Goal: Entertainment & Leisure: Consume media (video, audio)

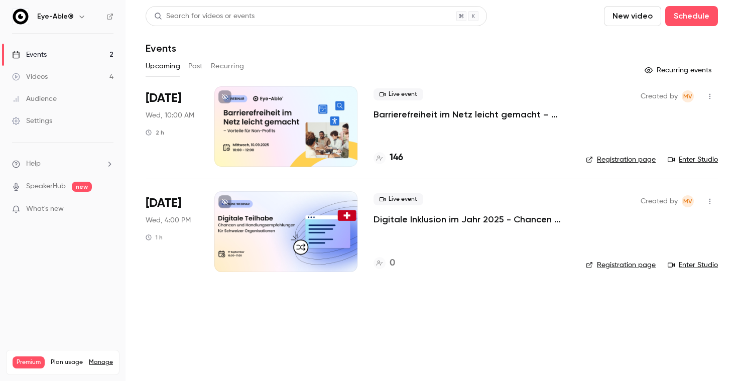
click at [55, 76] on link "Videos 4" at bounding box center [63, 77] width 126 height 22
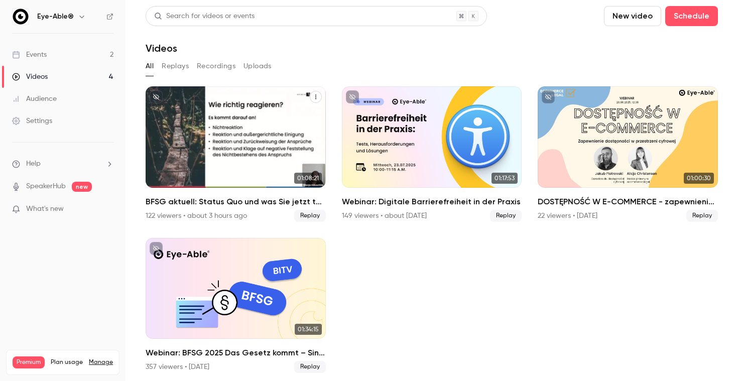
click at [270, 147] on div "BFSG aktuell: Status Quo und was Sie jetzt tun müssen" at bounding box center [236, 136] width 180 height 101
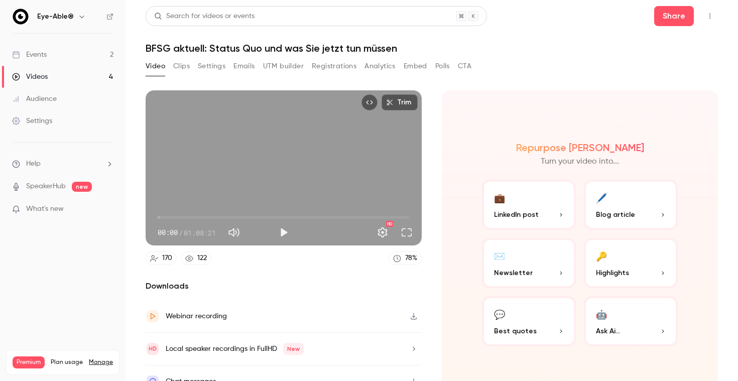
click at [379, 67] on button "Analytics" at bounding box center [380, 66] width 31 height 16
